Goal: Entertainment & Leisure: Consume media (video, audio)

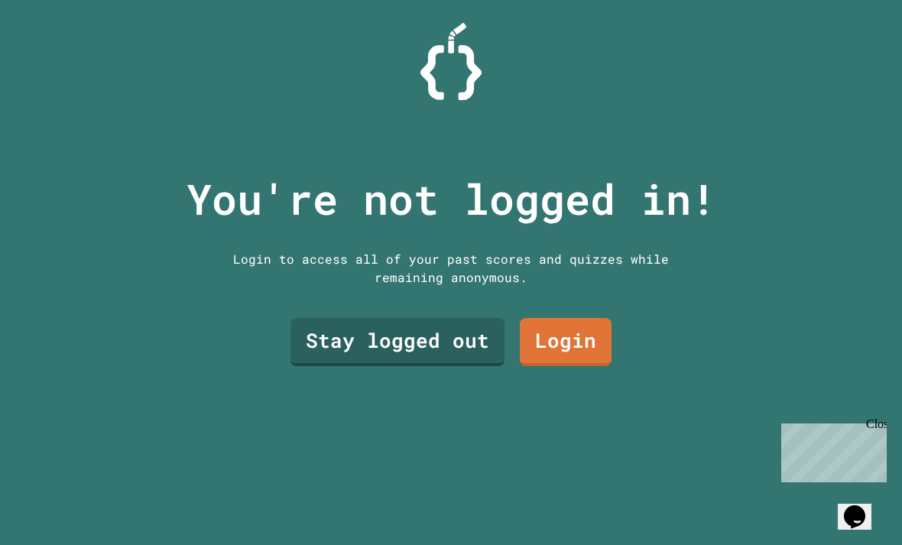
click at [451, 366] on link "Stay logged out" at bounding box center [398, 342] width 214 height 48
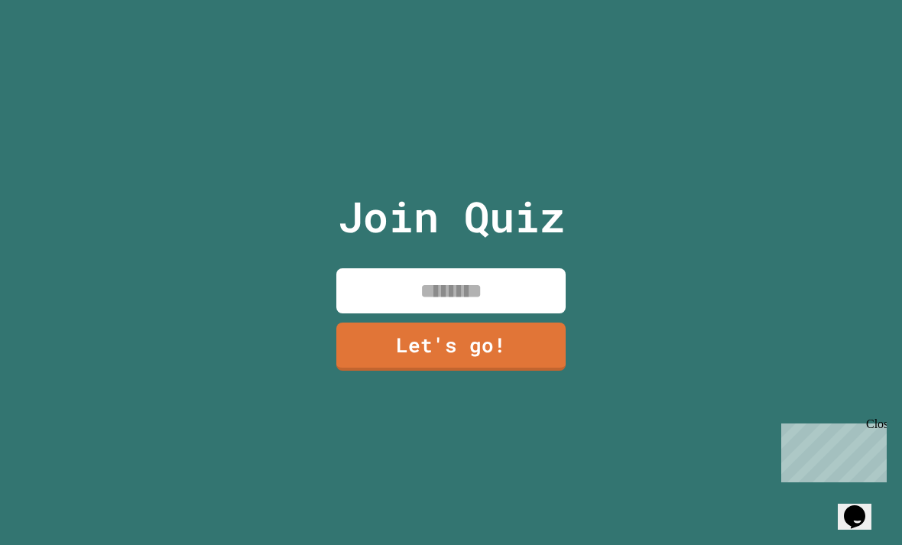
click at [472, 362] on link "Let's go!" at bounding box center [450, 347] width 229 height 48
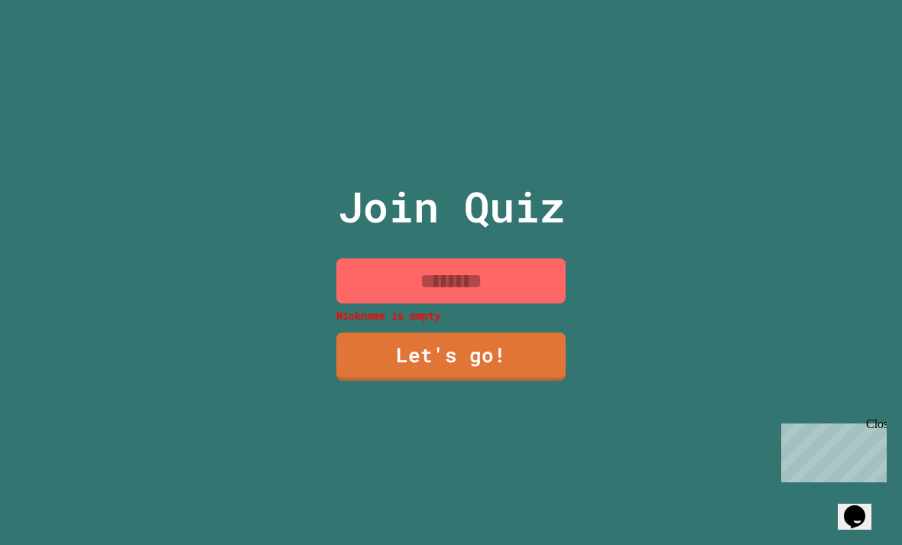
click at [544, 304] on input at bounding box center [450, 280] width 229 height 45
click at [544, 291] on input at bounding box center [450, 280] width 229 height 45
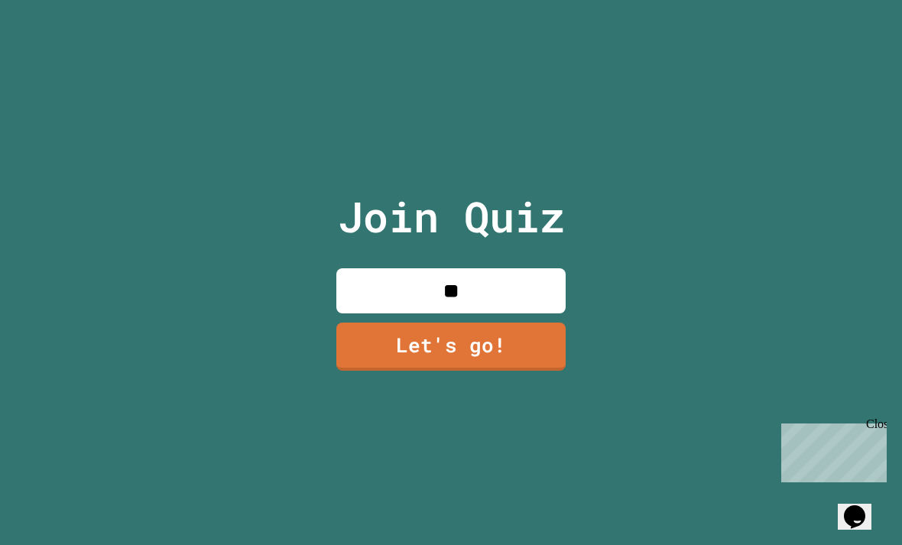
type input "*"
type input "******"
click at [366, 371] on link "Let's go!" at bounding box center [450, 347] width 229 height 48
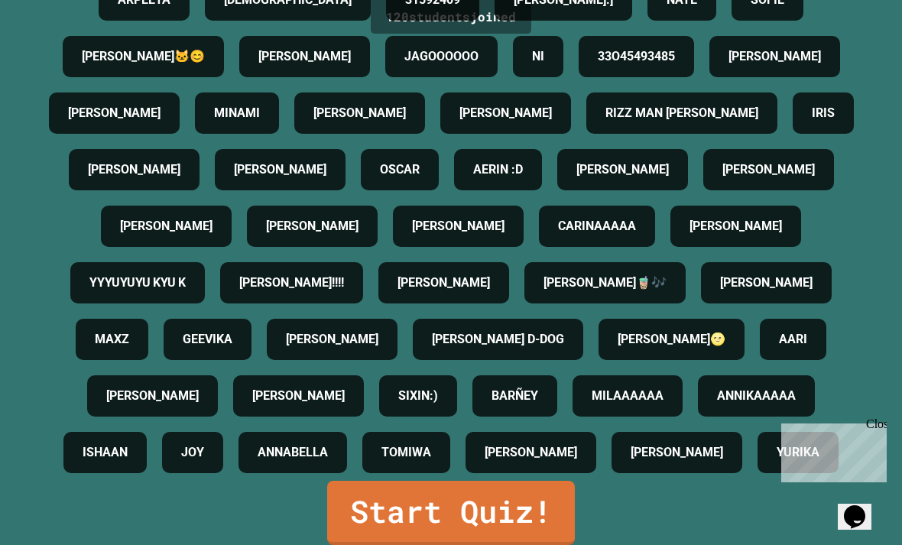
scroll to position [49, 0]
click at [376, 511] on link "Start Quiz!" at bounding box center [451, 513] width 248 height 64
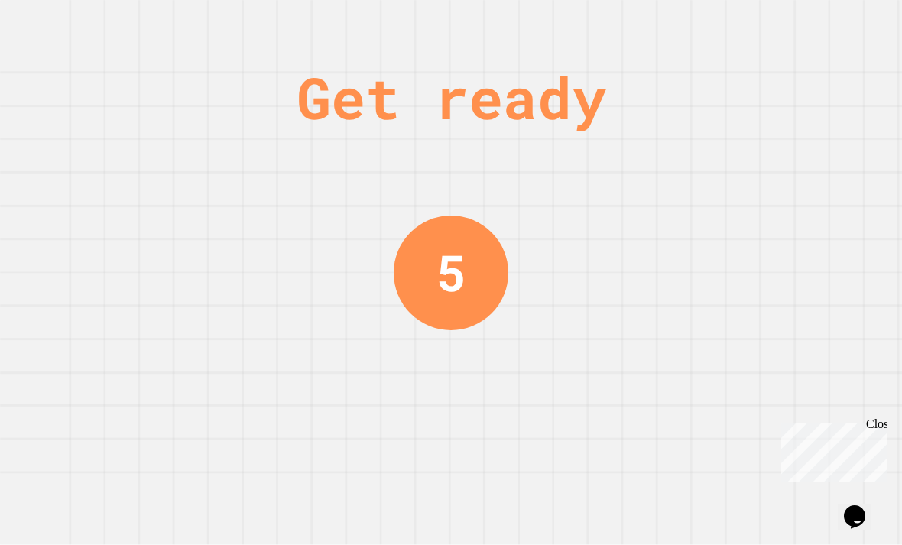
scroll to position [0, 0]
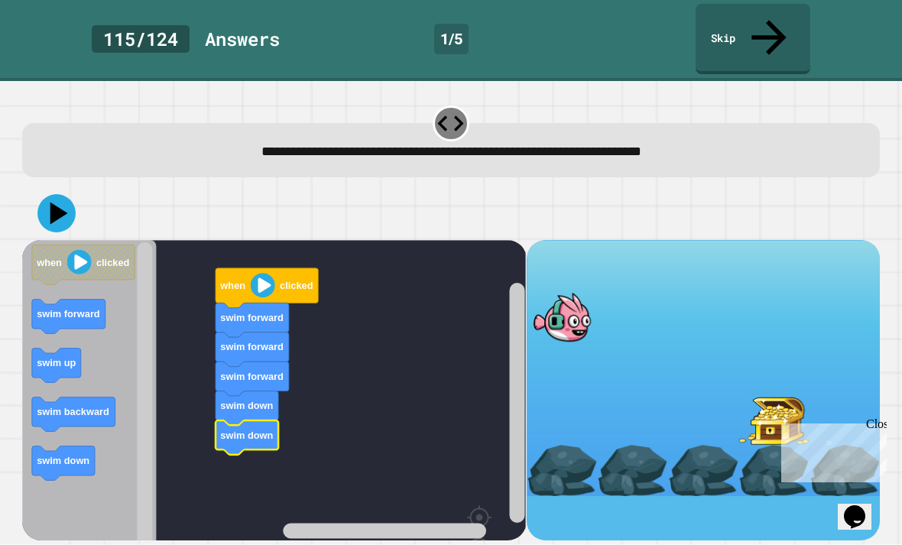
click at [53, 202] on icon at bounding box center [59, 213] width 18 height 22
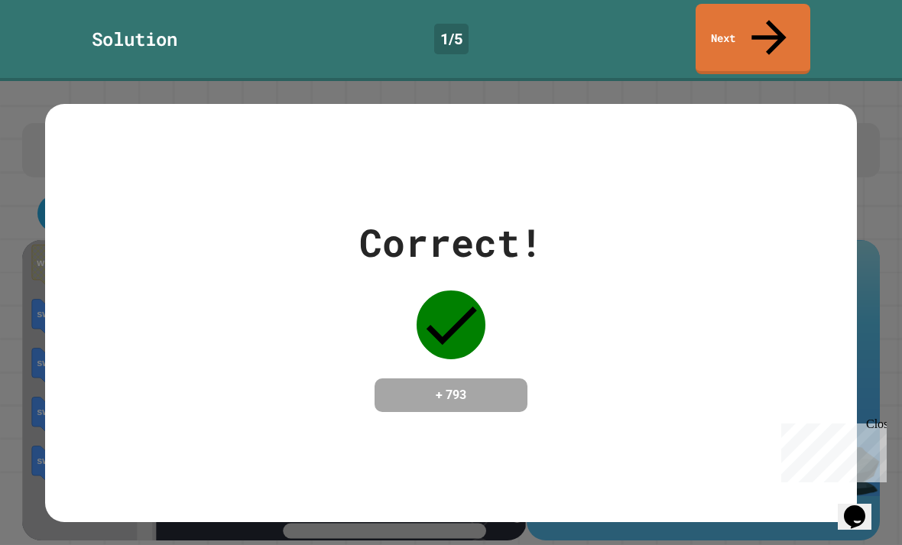
click at [717, 337] on div "Correct! + 793" at bounding box center [451, 313] width 812 height 198
click at [772, 32] on link "Next" at bounding box center [753, 39] width 115 height 70
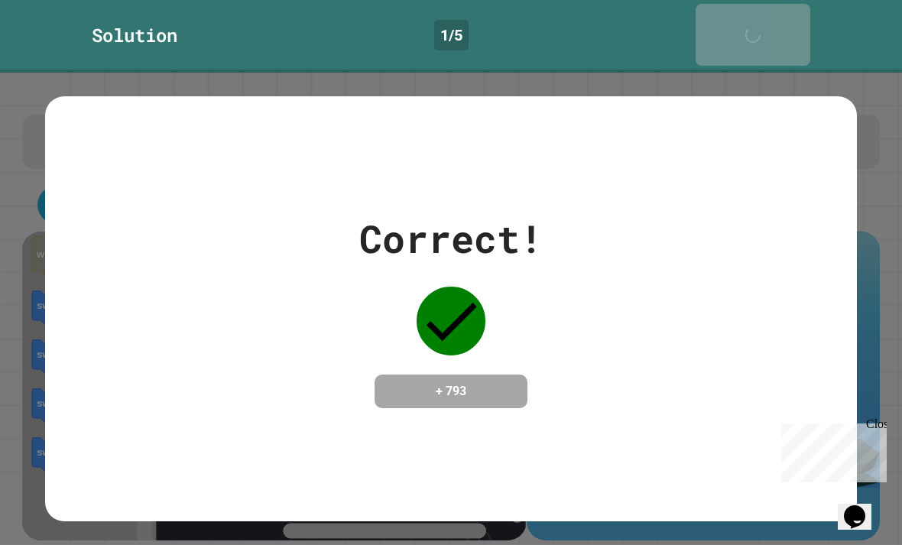
click at [785, 24] on link "Next" at bounding box center [753, 35] width 115 height 62
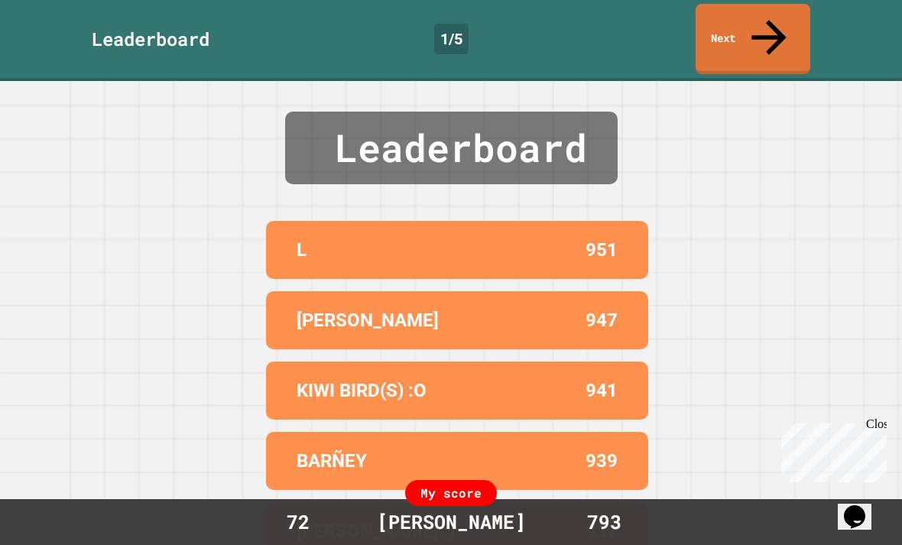
click at [778, 25] on link "Next" at bounding box center [753, 39] width 115 height 70
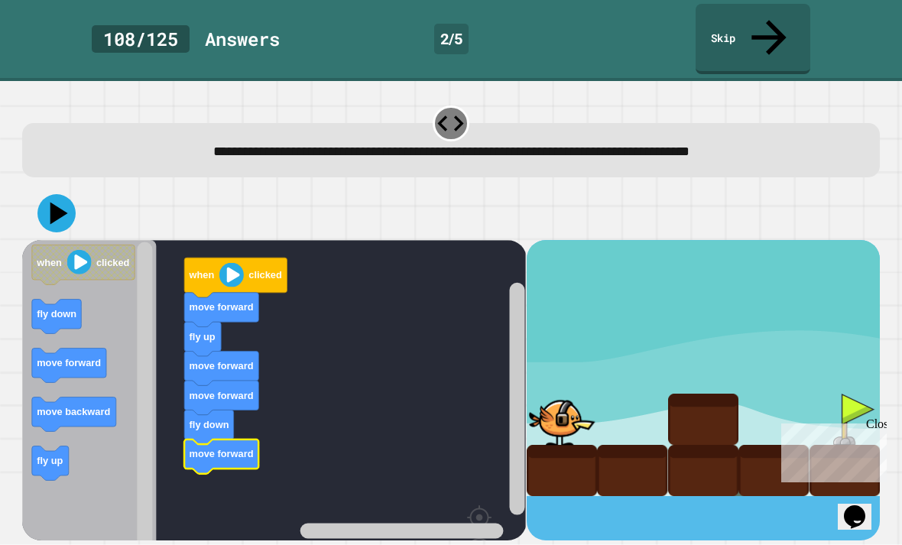
click at [72, 194] on icon at bounding box center [56, 213] width 38 height 38
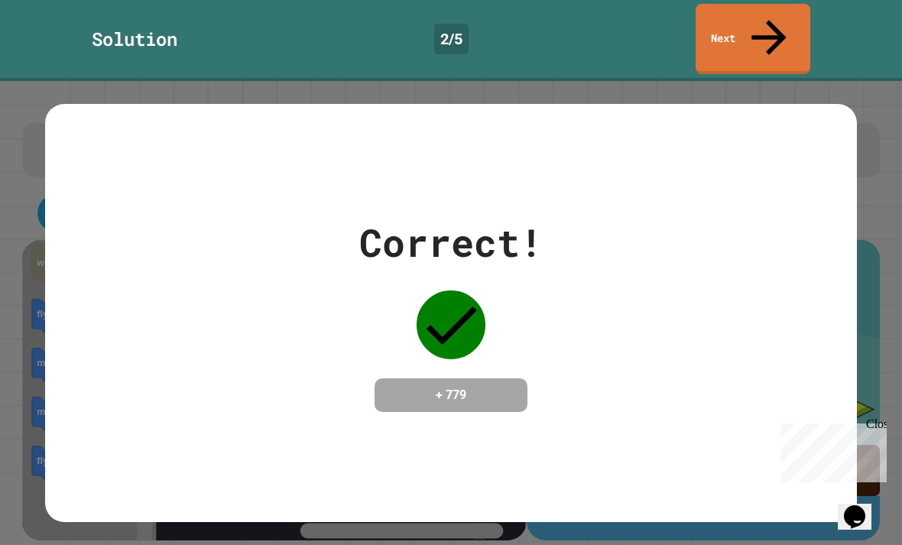
click at [773, 21] on icon at bounding box center [769, 37] width 34 height 34
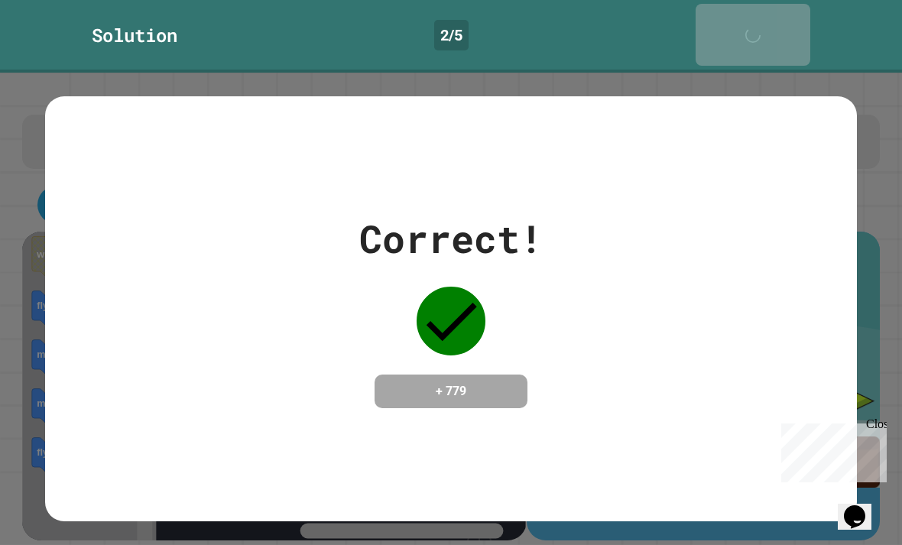
click at [772, 28] on icon at bounding box center [757, 43] width 31 height 31
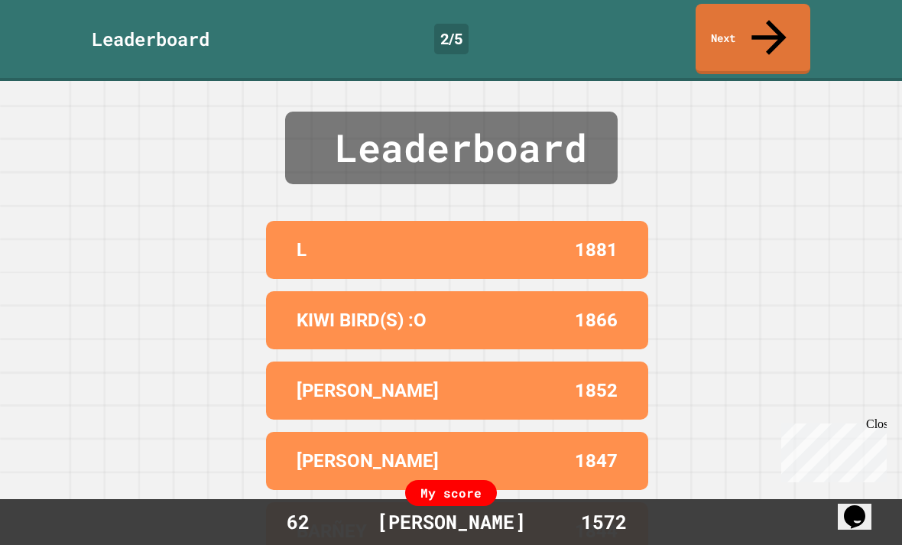
click at [769, 18] on icon at bounding box center [769, 37] width 52 height 52
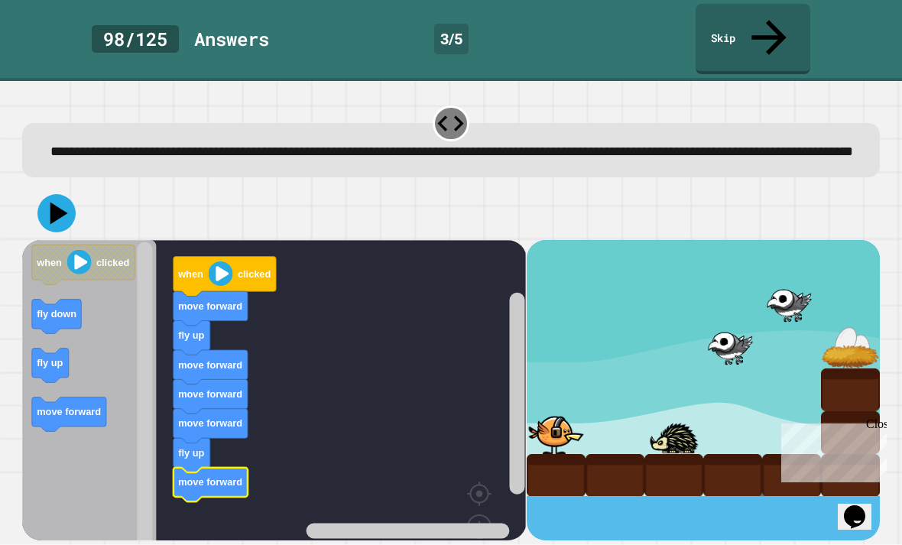
click at [48, 199] on icon at bounding box center [56, 213] width 38 height 38
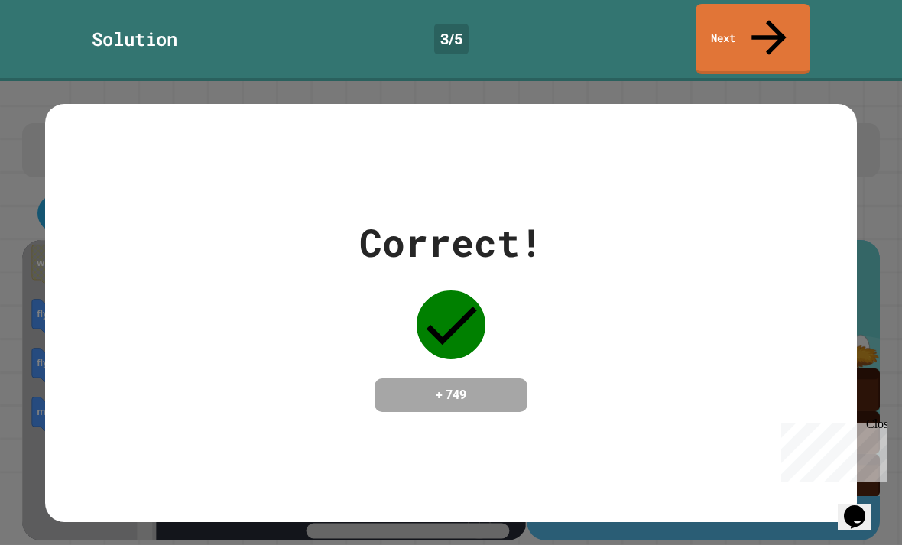
click at [792, 24] on link "Next" at bounding box center [753, 39] width 115 height 70
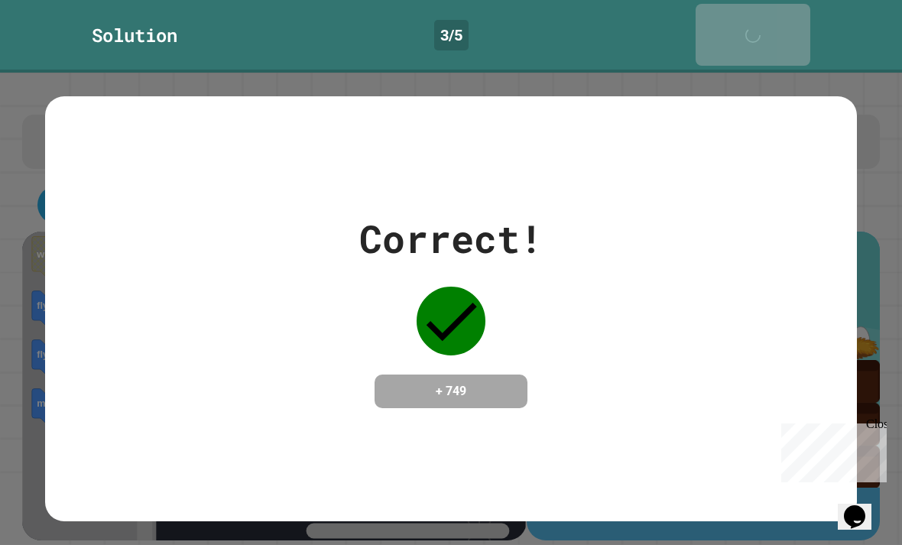
click at [782, 28] on link "Next" at bounding box center [753, 35] width 115 height 62
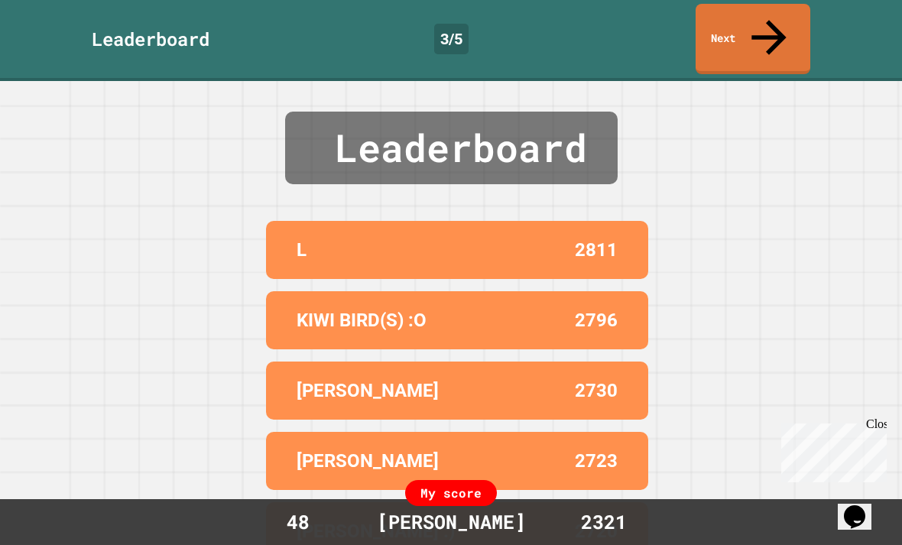
click at [783, 31] on link "Next" at bounding box center [753, 39] width 115 height 70
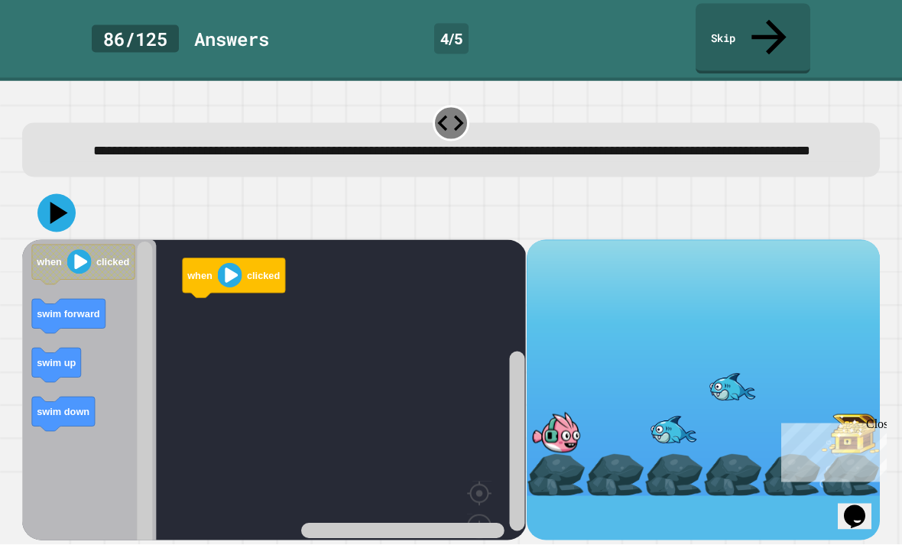
scroll to position [25, 0]
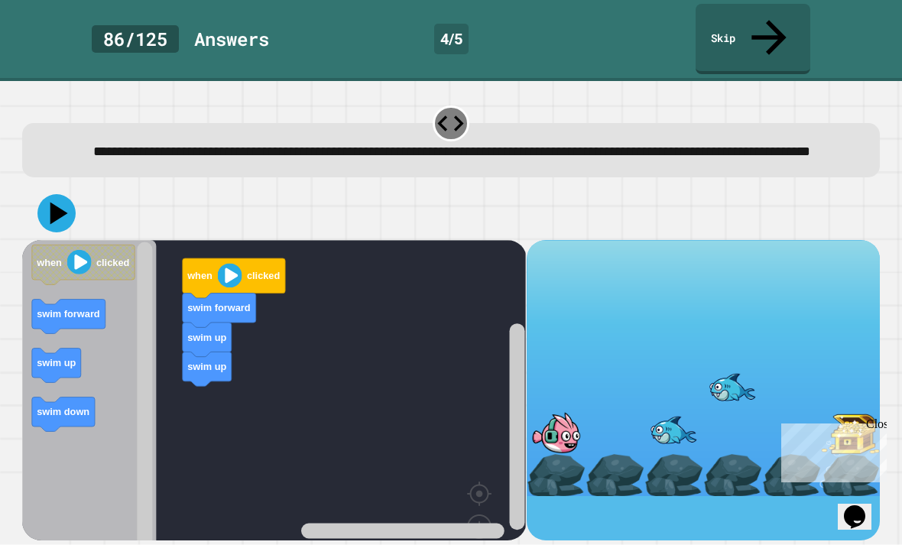
click at [66, 348] on icon "Blockly Workspace" at bounding box center [56, 365] width 49 height 34
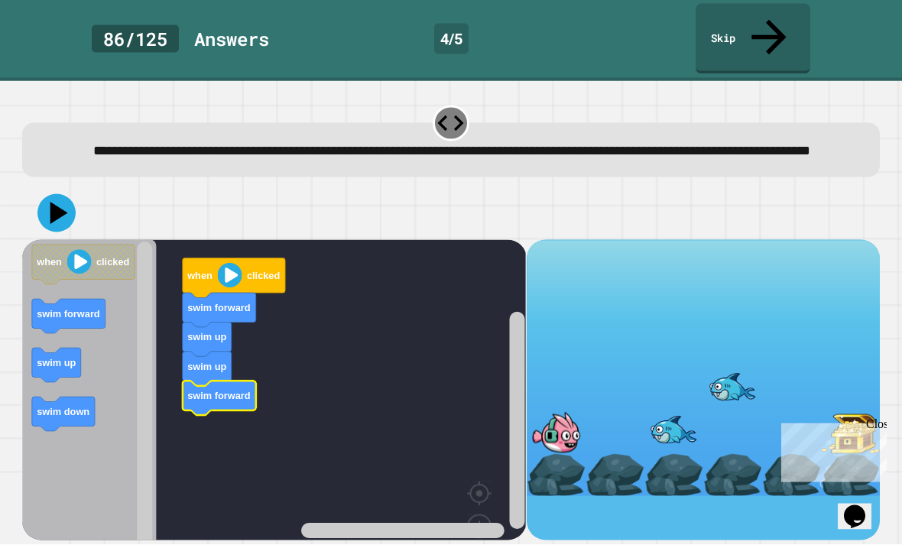
scroll to position [18, 0]
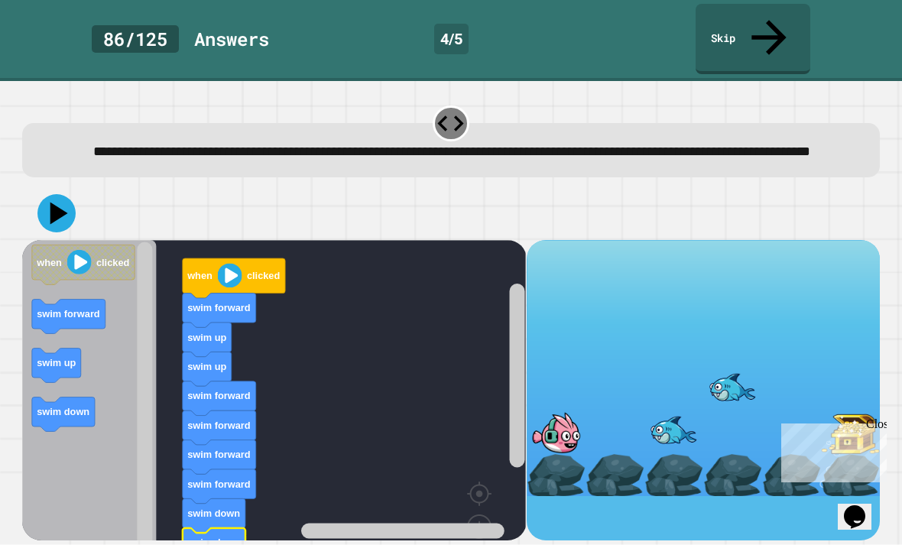
click at [56, 197] on icon at bounding box center [56, 213] width 38 height 38
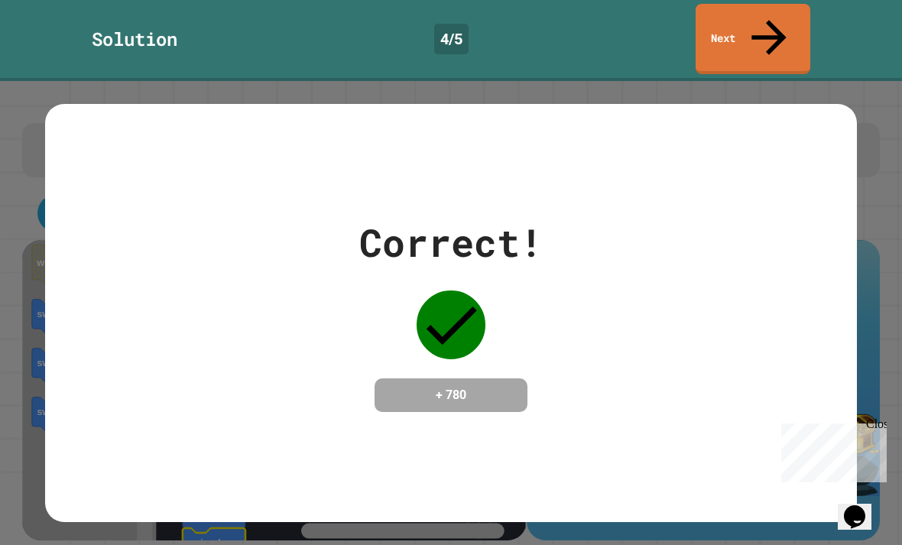
click at [760, 5] on link "Next" at bounding box center [753, 39] width 115 height 70
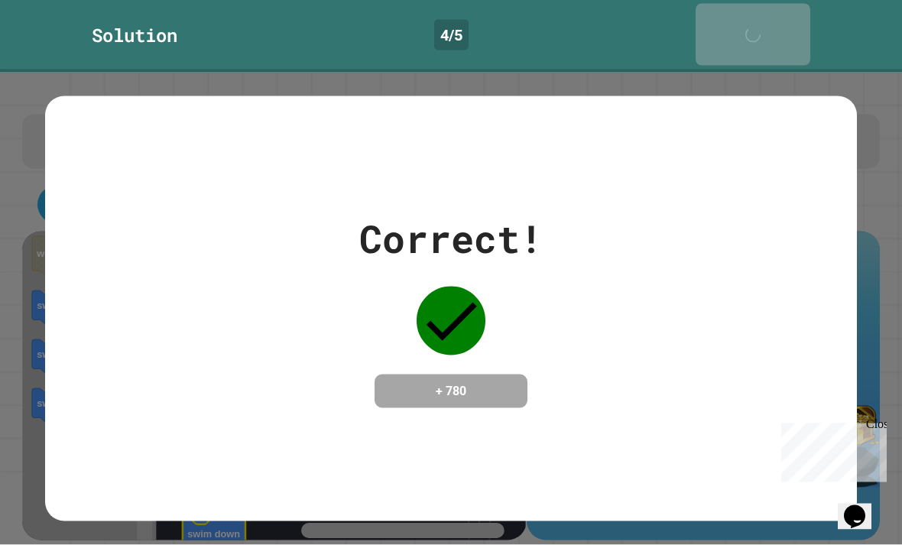
scroll to position [0, 0]
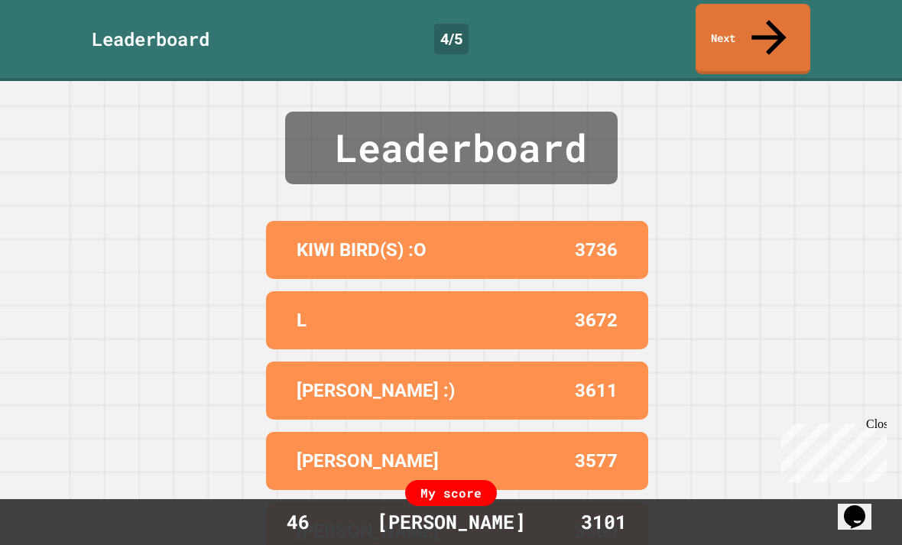
click at [778, 26] on link "Next" at bounding box center [753, 39] width 115 height 70
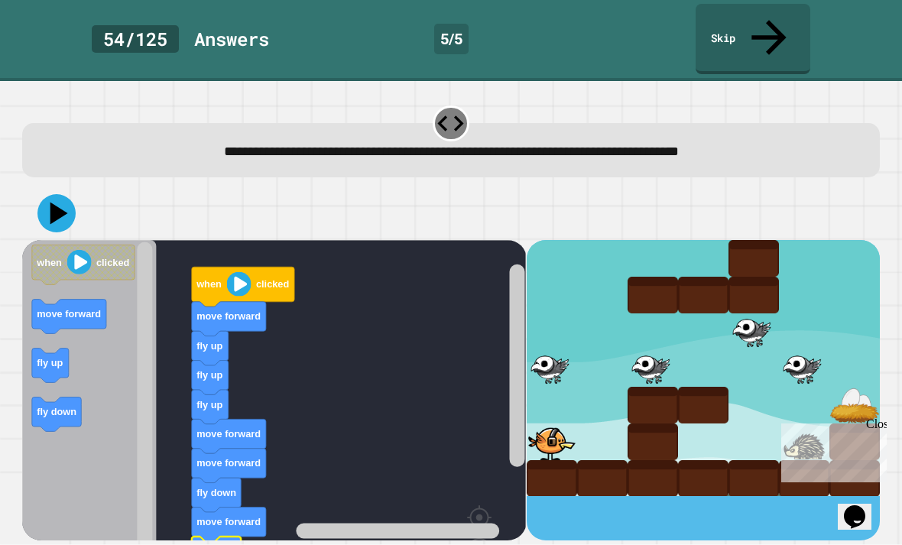
scroll to position [19, 0]
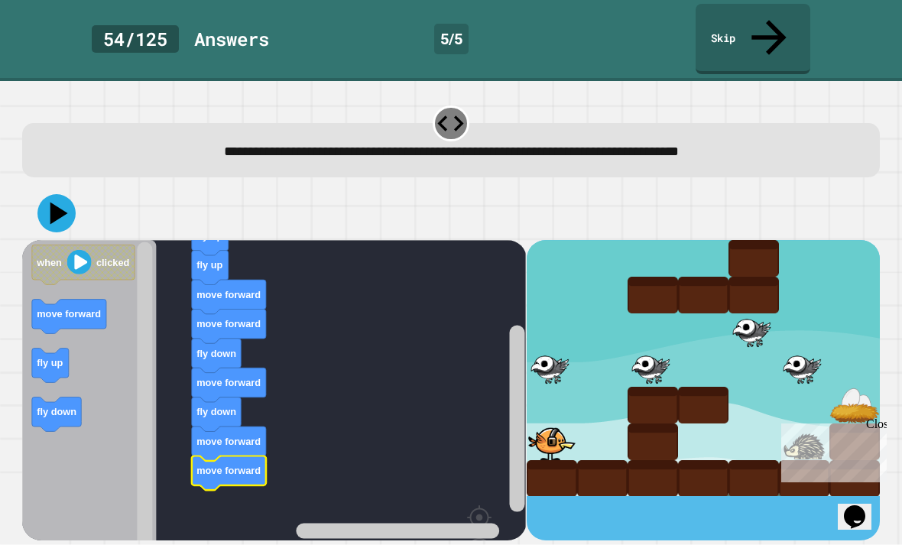
click at [54, 202] on icon at bounding box center [59, 213] width 18 height 22
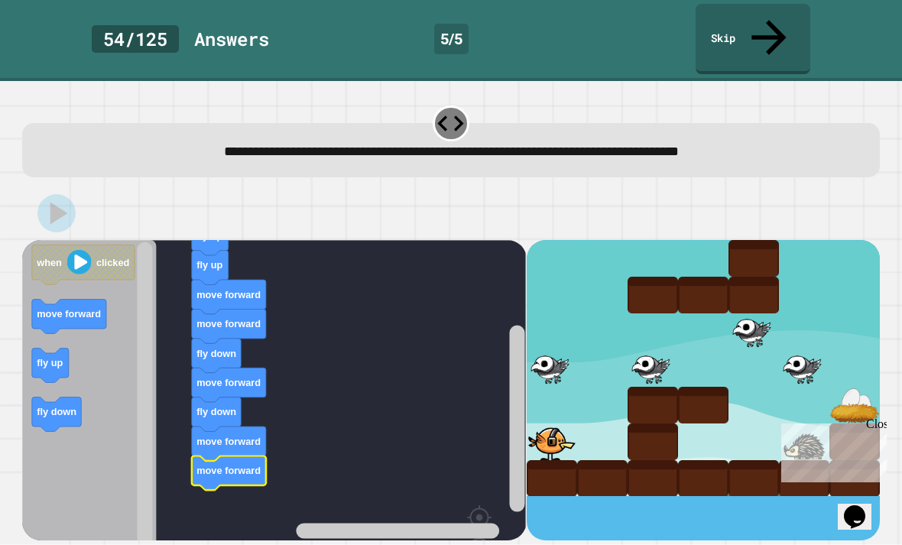
scroll to position [49, 0]
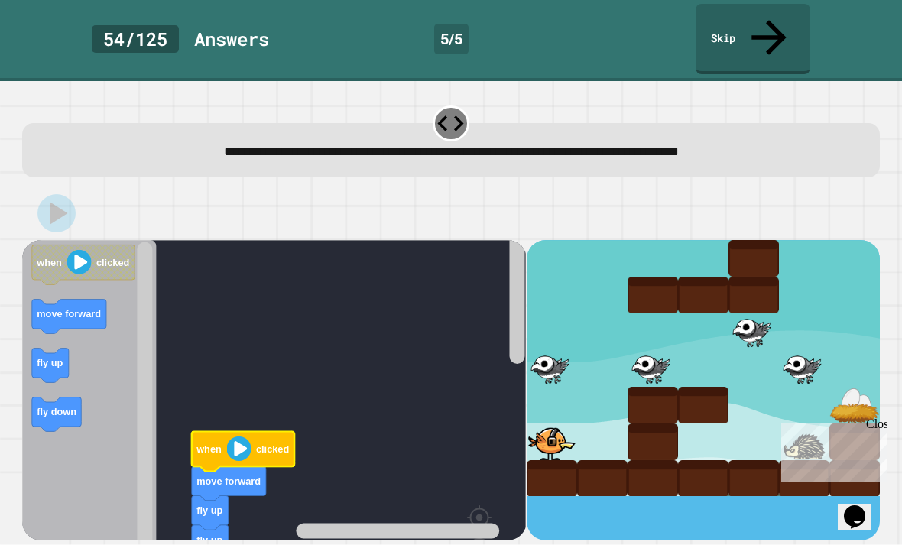
click at [284, 431] on icon "Blockly Workspace" at bounding box center [243, 451] width 102 height 40
click at [249, 437] on image "Blockly Workspace" at bounding box center [239, 449] width 24 height 24
click at [64, 187] on div at bounding box center [450, 214] width 857 height 54
click at [62, 245] on icon "Blockly Workspace" at bounding box center [83, 265] width 102 height 40
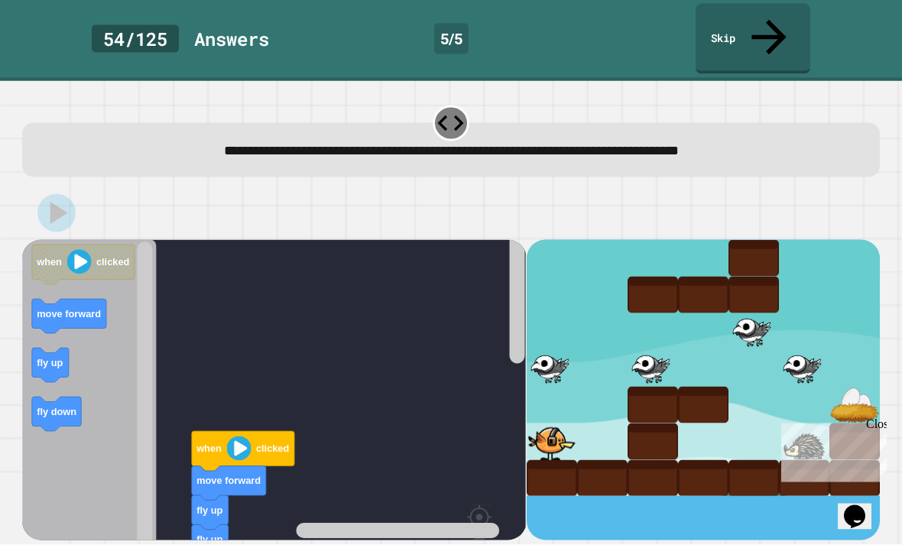
scroll to position [0, 0]
click at [49, 299] on icon "Blockly Workspace" at bounding box center [69, 316] width 74 height 34
click at [866, 505] on icon "Chat widget" at bounding box center [854, 516] width 21 height 23
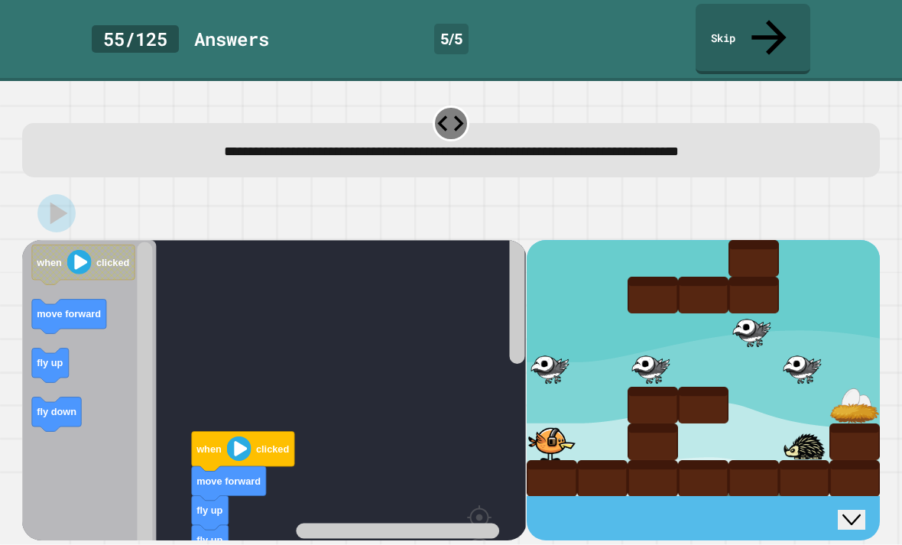
click at [861, 511] on icon "Close Chat This icon closes the chat window." at bounding box center [852, 520] width 18 height 18
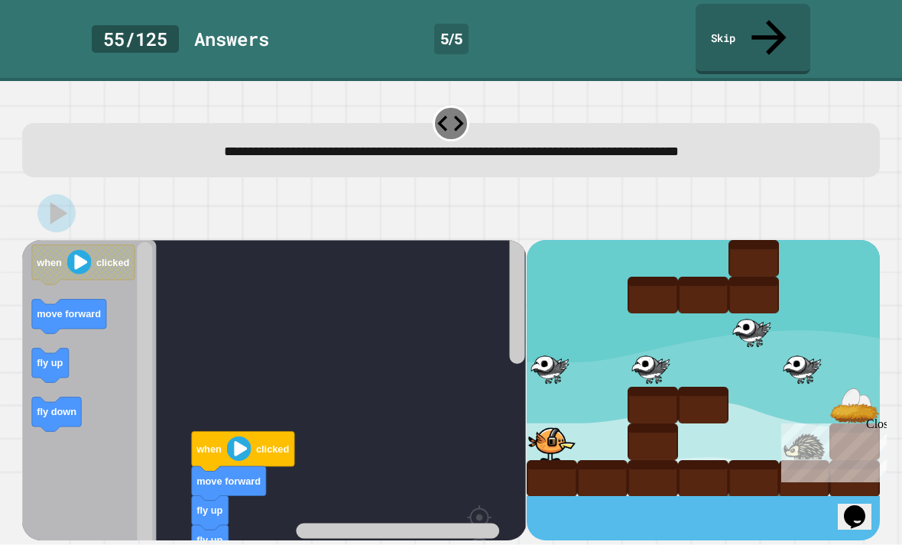
click at [860, 505] on icon "Chat widget" at bounding box center [854, 516] width 21 height 23
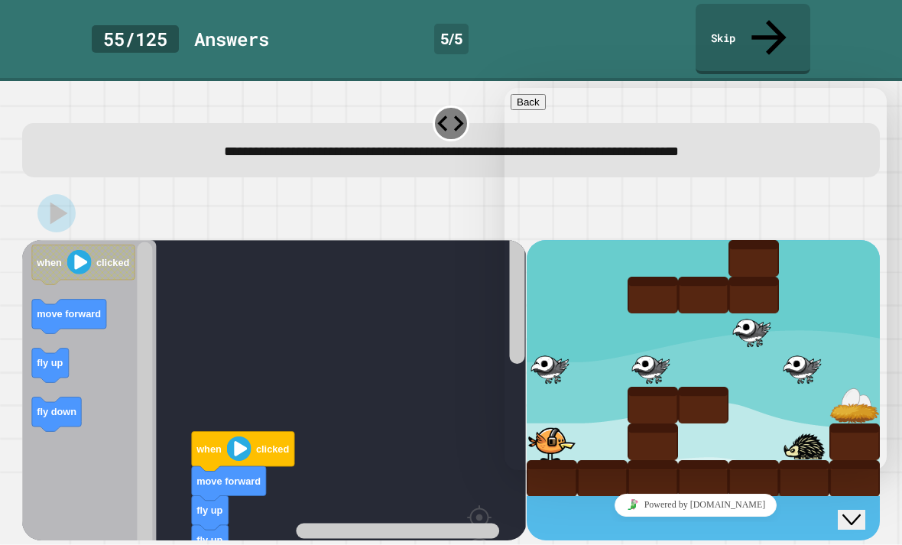
click at [777, 525] on div at bounding box center [703, 390] width 353 height 301
click at [843, 514] on div "Close Chat This icon closes the chat window." at bounding box center [852, 520] width 18 height 18
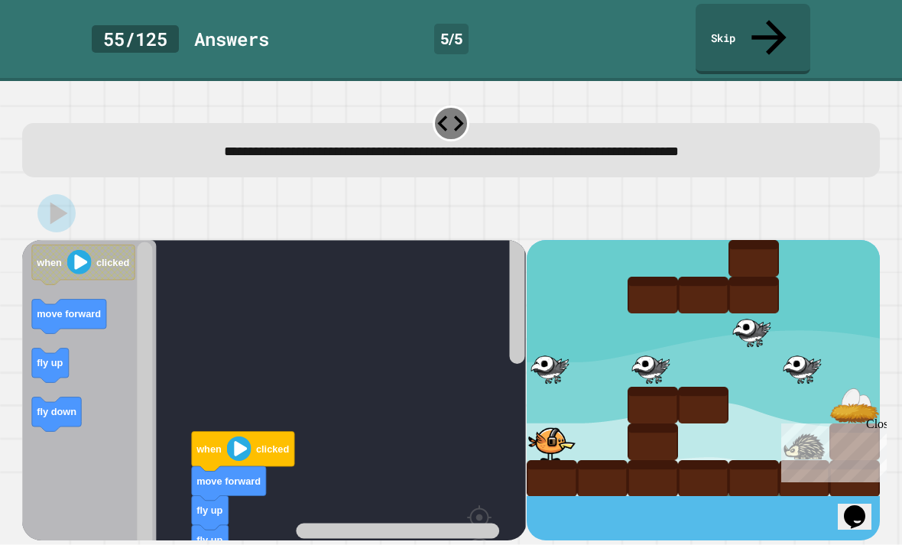
click at [857, 515] on icon "Chat widget" at bounding box center [854, 516] width 21 height 23
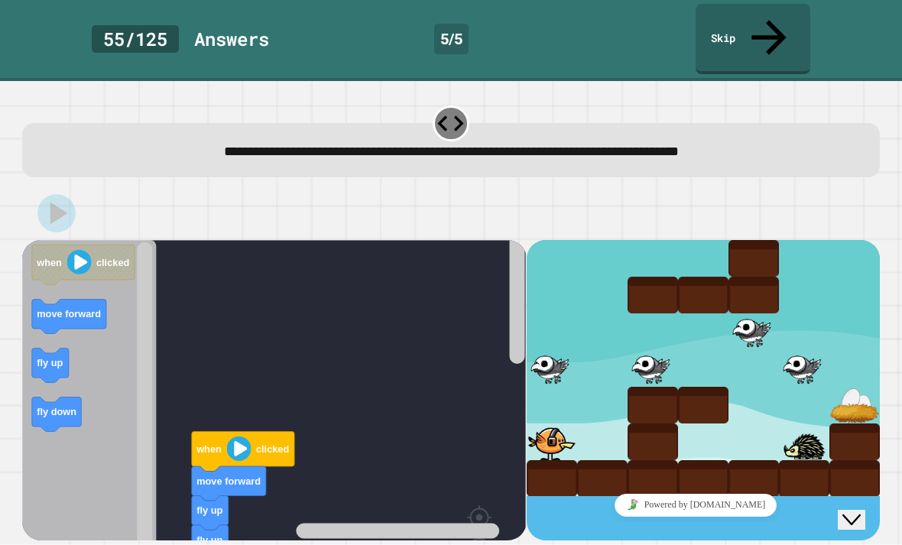
click at [72, 250] on image "Blockly Workspace" at bounding box center [79, 262] width 24 height 24
click at [223, 311] on rect "Blockly Workspace" at bounding box center [274, 431] width 504 height 383
click at [168, 286] on rect "Blockly Workspace" at bounding box center [274, 431] width 504 height 383
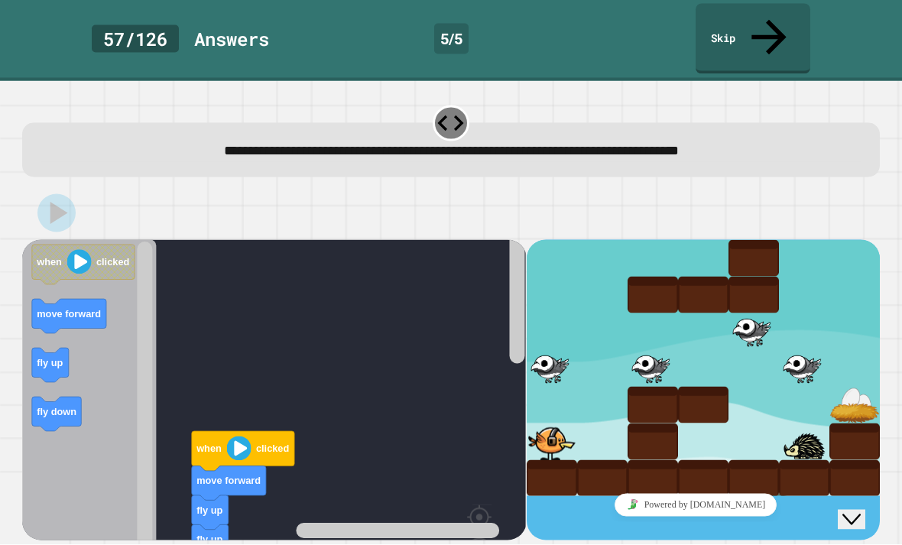
scroll to position [0, 0]
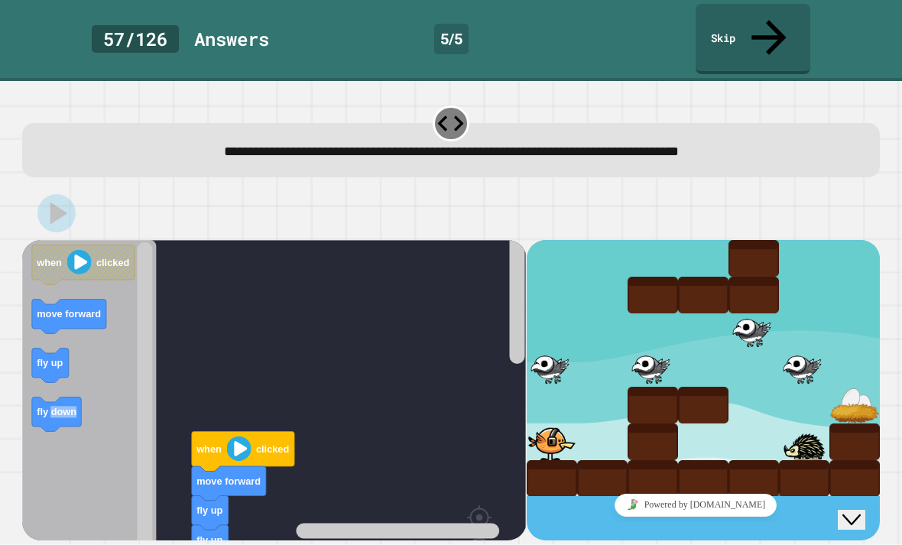
click at [131, 187] on div at bounding box center [450, 214] width 857 height 54
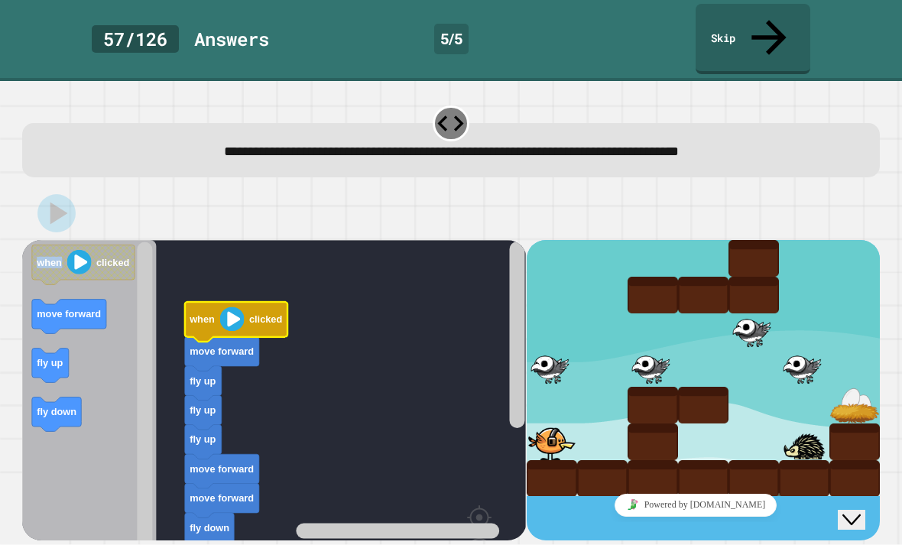
click at [229, 307] on image "Blockly Workspace" at bounding box center [232, 319] width 24 height 24
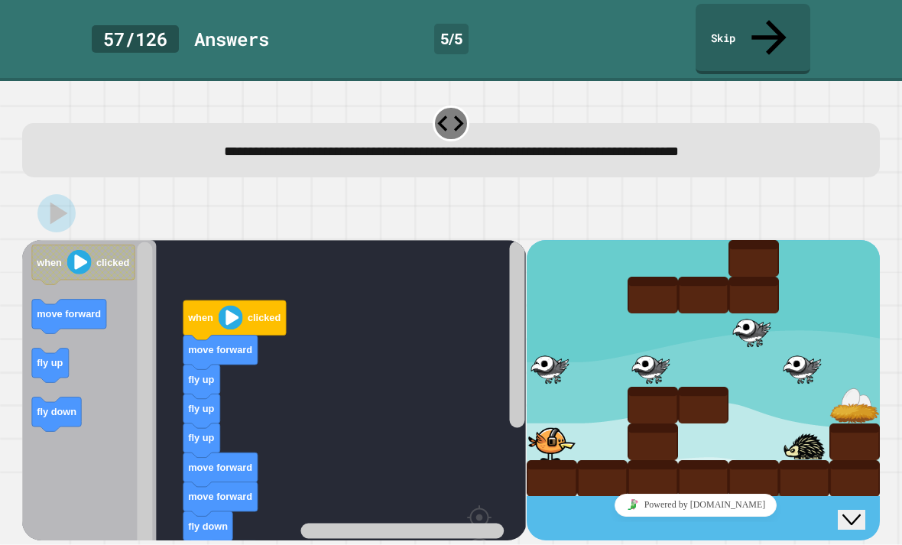
click at [225, 305] on image "Blockly Workspace" at bounding box center [231, 317] width 24 height 24
click at [235, 305] on image "Blockly Workspace" at bounding box center [231, 317] width 24 height 24
click at [766, 22] on icon at bounding box center [769, 37] width 52 height 52
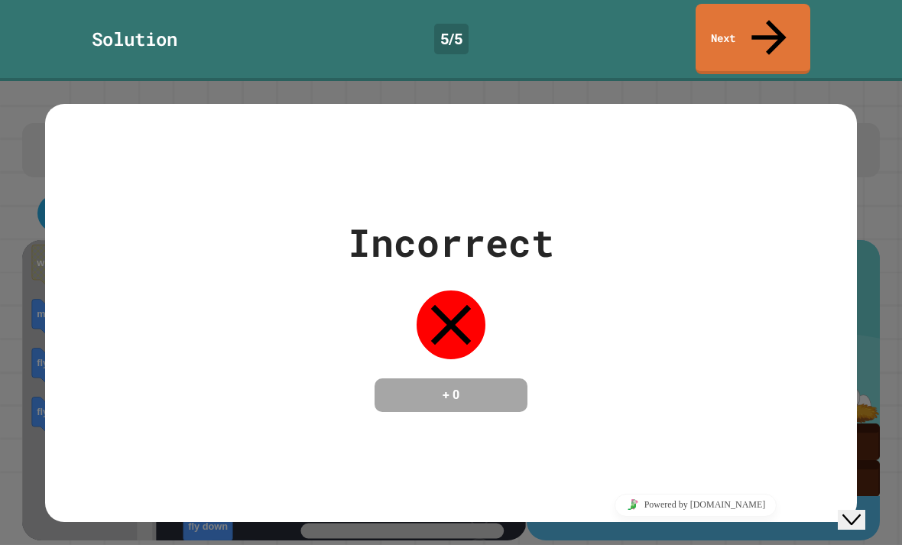
click at [775, 13] on icon at bounding box center [769, 37] width 52 height 52
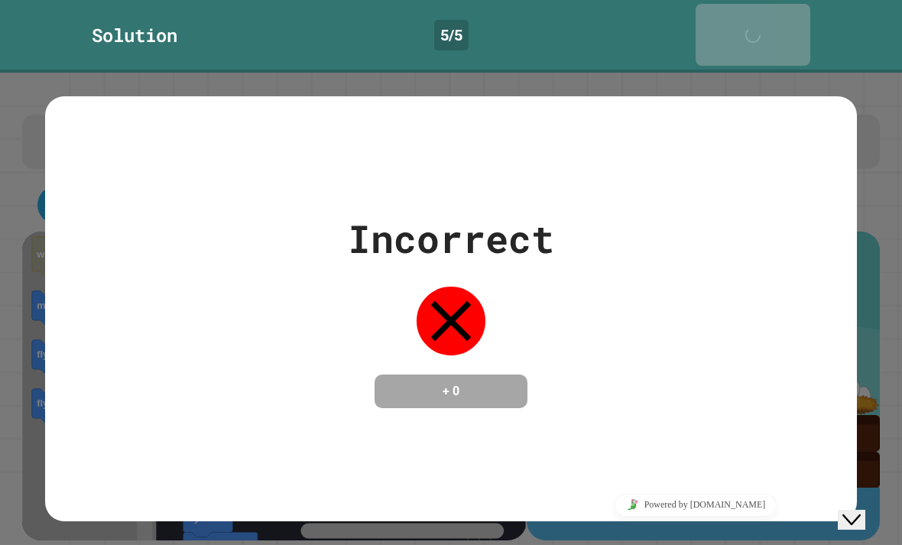
click at [777, 8] on link "Next" at bounding box center [753, 35] width 115 height 62
